Goal: Information Seeking & Learning: Find specific fact

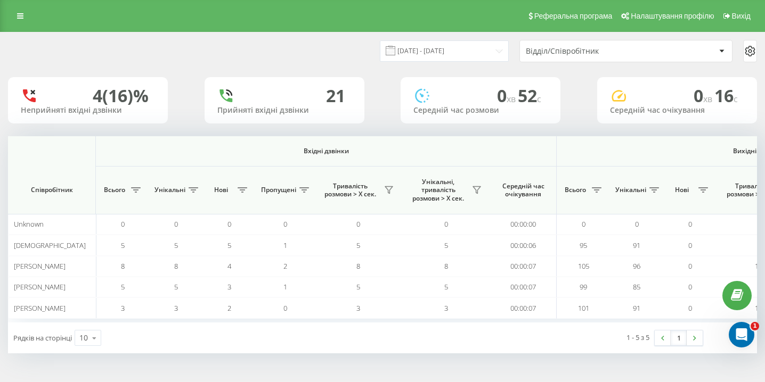
scroll to position [0, 737]
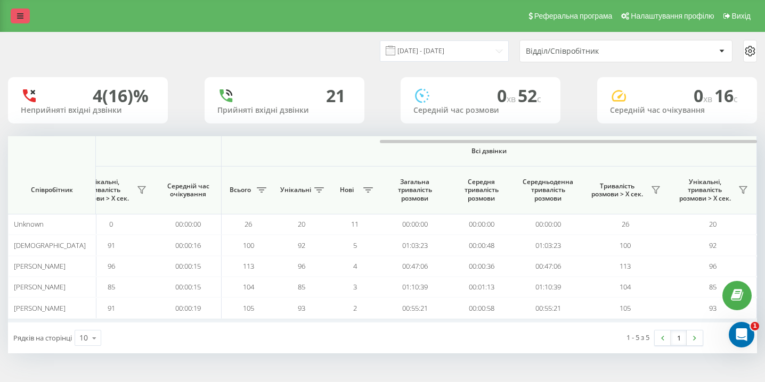
click at [24, 16] on link at bounding box center [20, 16] width 19 height 15
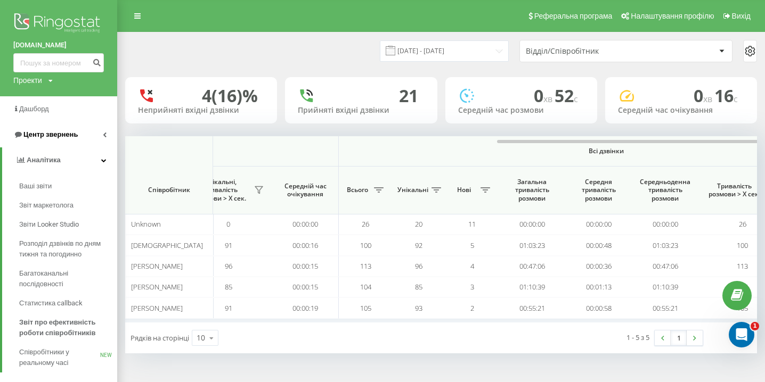
click at [80, 141] on link "Центр звернень" at bounding box center [58, 135] width 117 height 26
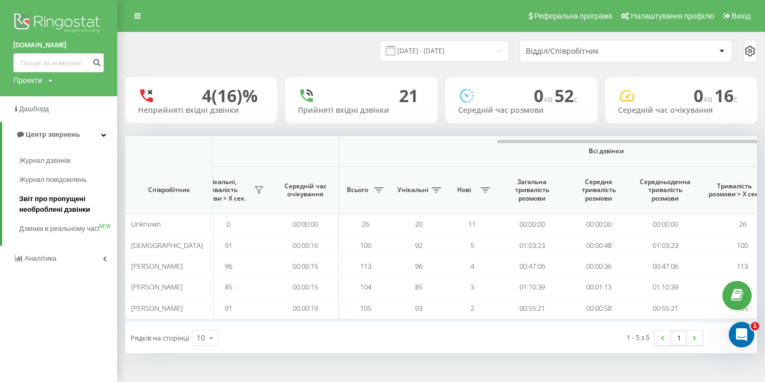
click at [57, 216] on link "Звіт про пропущені необроблені дзвінки" at bounding box center [68, 205] width 98 height 30
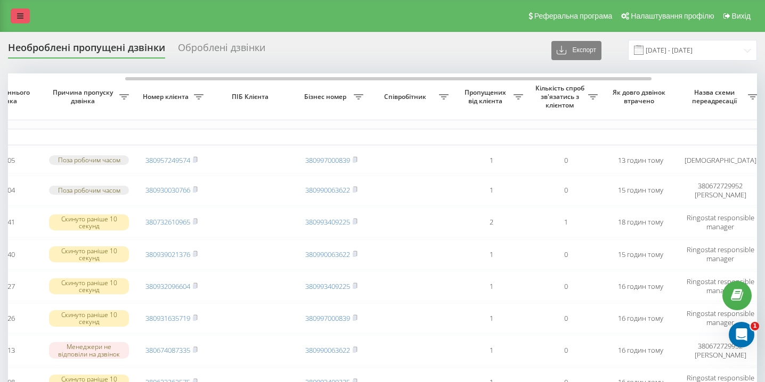
click at [15, 21] on link at bounding box center [20, 16] width 19 height 15
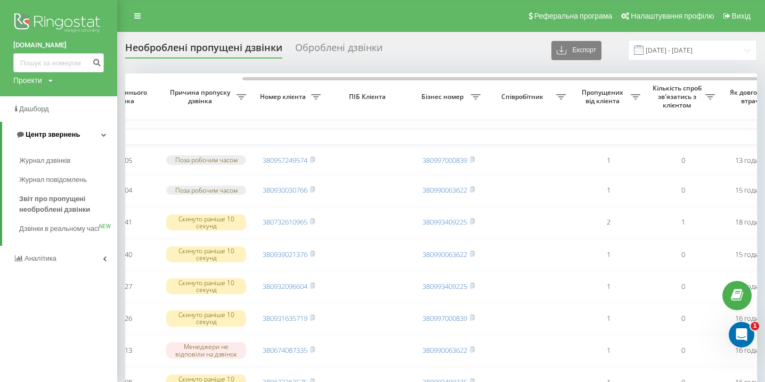
click at [58, 136] on span "Центр звернень" at bounding box center [53, 134] width 54 height 8
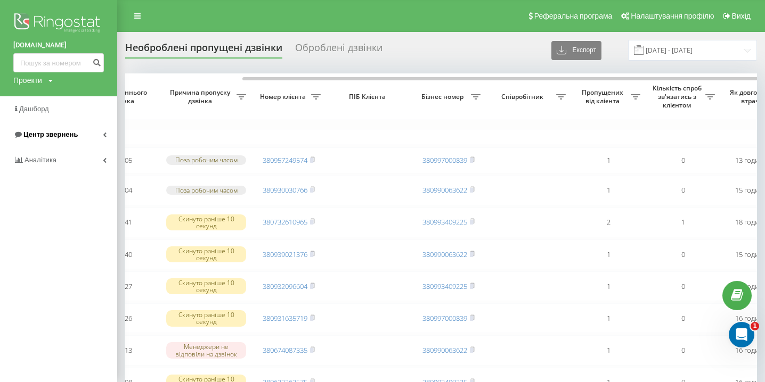
click at [58, 136] on span "Центр звернень" at bounding box center [50, 134] width 54 height 8
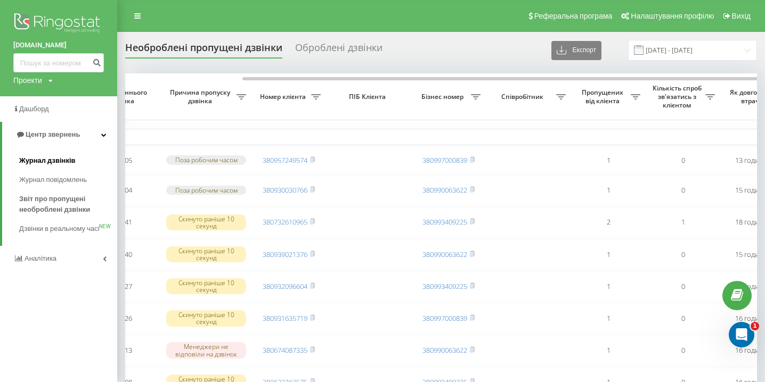
click at [50, 153] on link "Журнал дзвінків" at bounding box center [68, 160] width 98 height 19
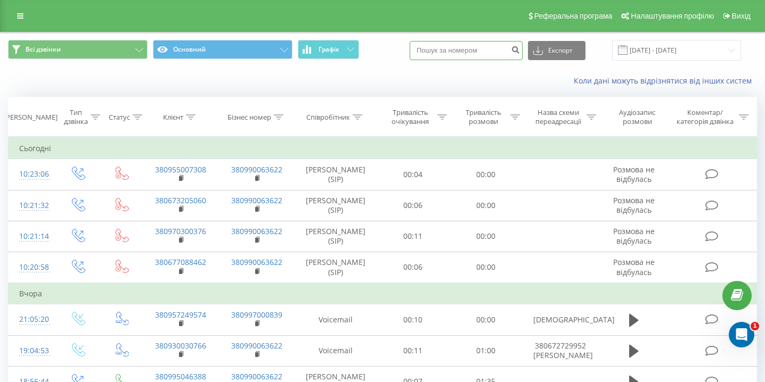
click at [465, 55] on input at bounding box center [466, 50] width 113 height 19
paste input "0982842221"
type input "0982842221"
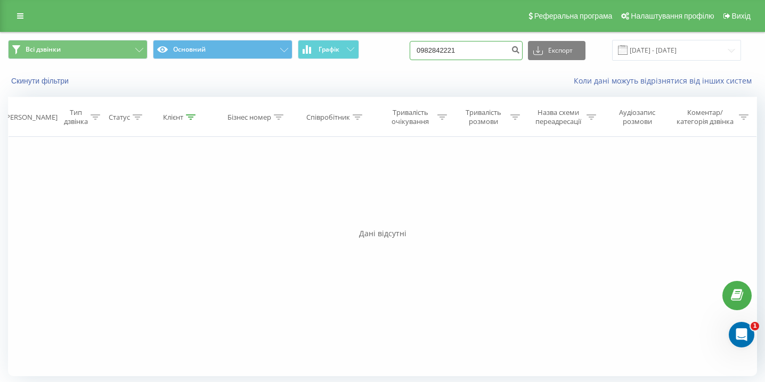
click at [499, 52] on input "0982842221" at bounding box center [466, 50] width 113 height 19
paste input "0989477429"
type input "0989477429"
click at [482, 51] on input "0989477429" at bounding box center [466, 50] width 113 height 19
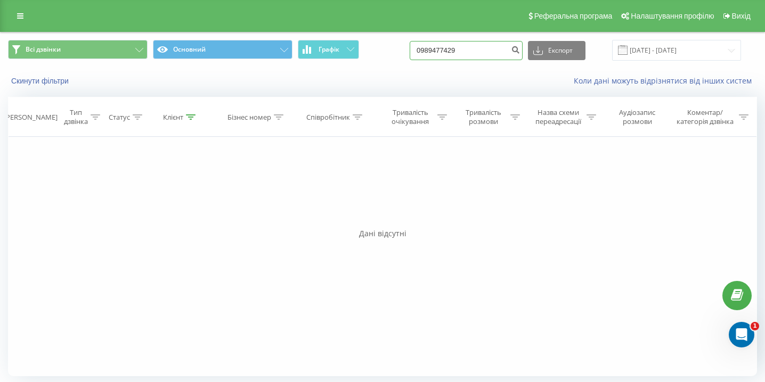
click at [482, 51] on input "0989477429" at bounding box center [466, 50] width 113 height 19
paste input "0636228885"
type input "0636228885"
click at [464, 41] on input "0636228885" at bounding box center [466, 50] width 113 height 19
click at [459, 52] on input "0636228885" at bounding box center [466, 50] width 113 height 19
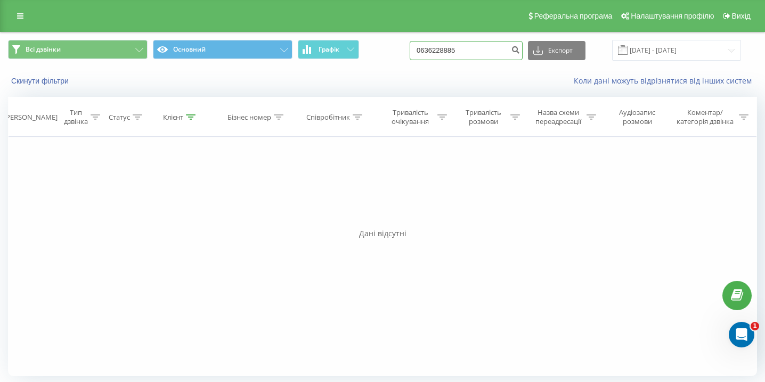
click at [459, 52] on input "0636228885" at bounding box center [466, 50] width 113 height 19
paste input "0668535327"
type input "0668535327"
click at [484, 55] on input "0668535327" at bounding box center [466, 50] width 113 height 19
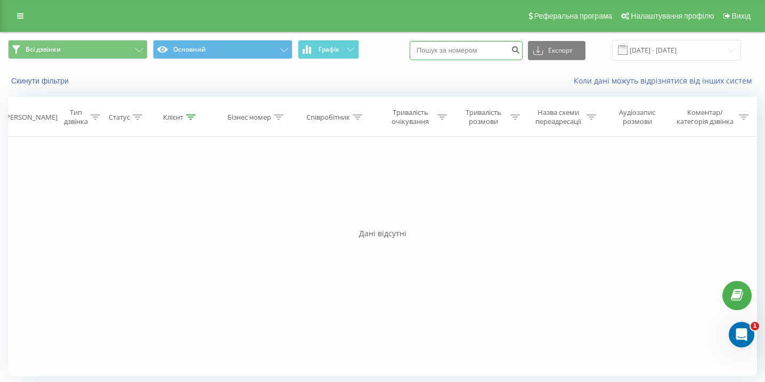
paste input "0678000912"
type input "0678000912"
